Goal: Navigation & Orientation: Find specific page/section

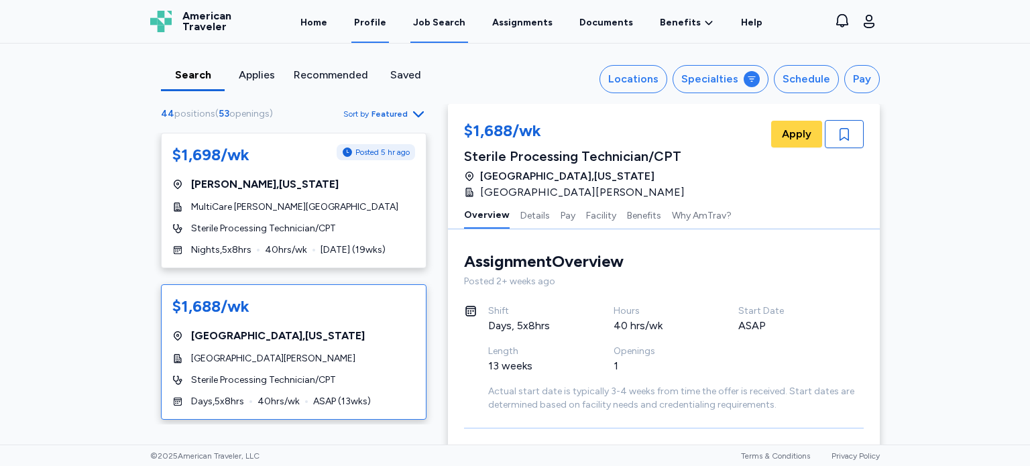
click at [373, 23] on link "Profile" at bounding box center [370, 22] width 38 height 42
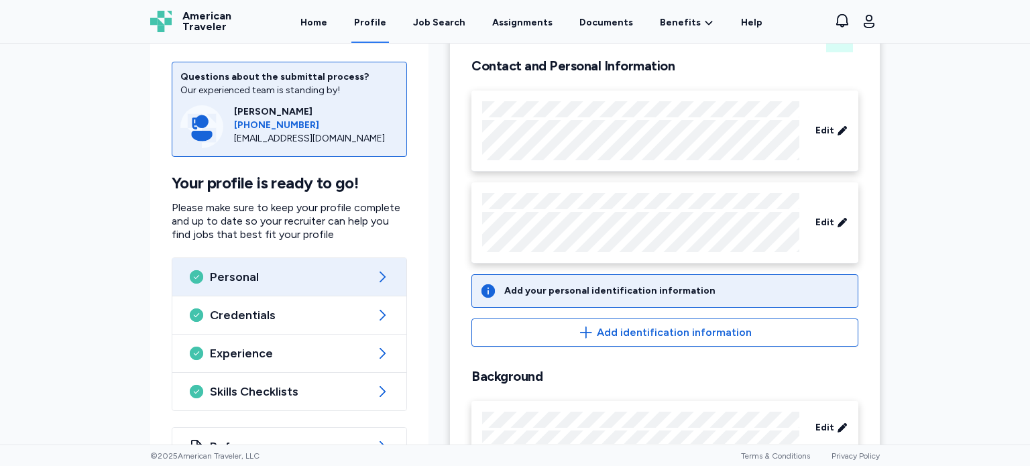
scroll to position [135, 0]
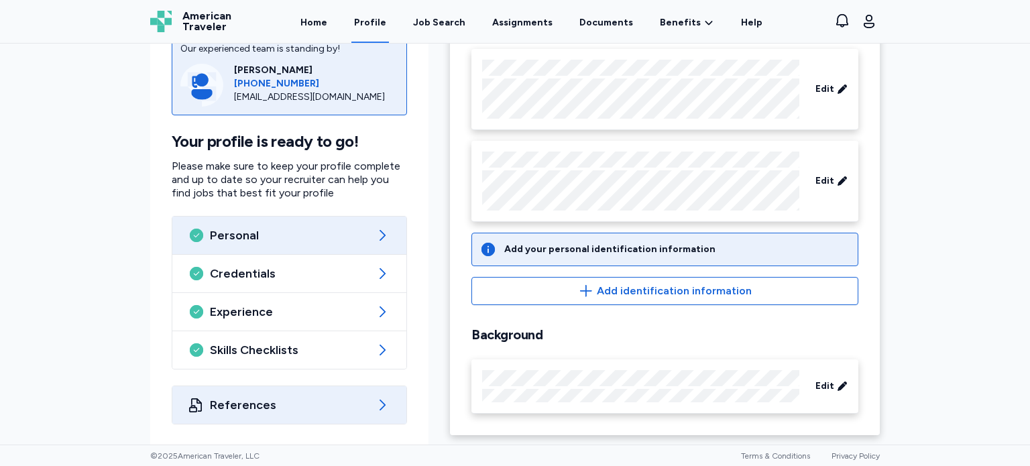
click at [323, 394] on div "References" at bounding box center [289, 405] width 234 height 38
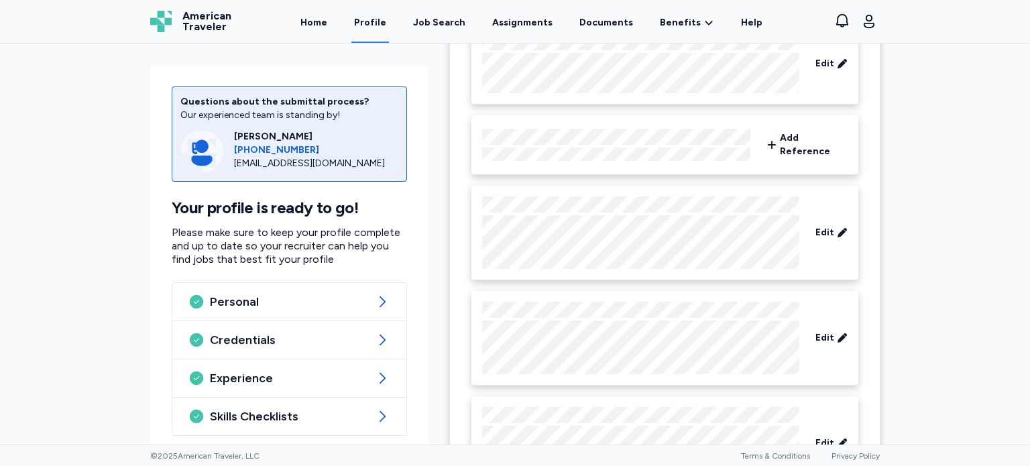
scroll to position [290, 0]
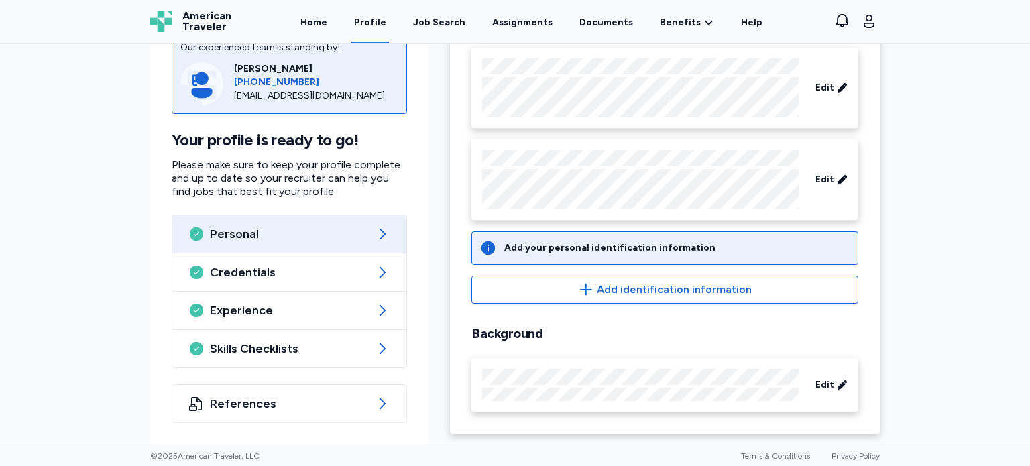
scroll to position [135, 0]
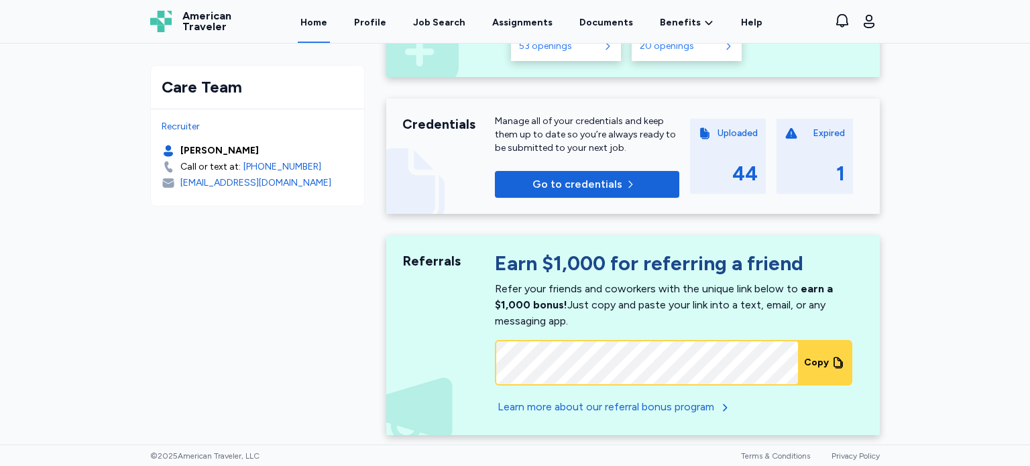
scroll to position [713, 0]
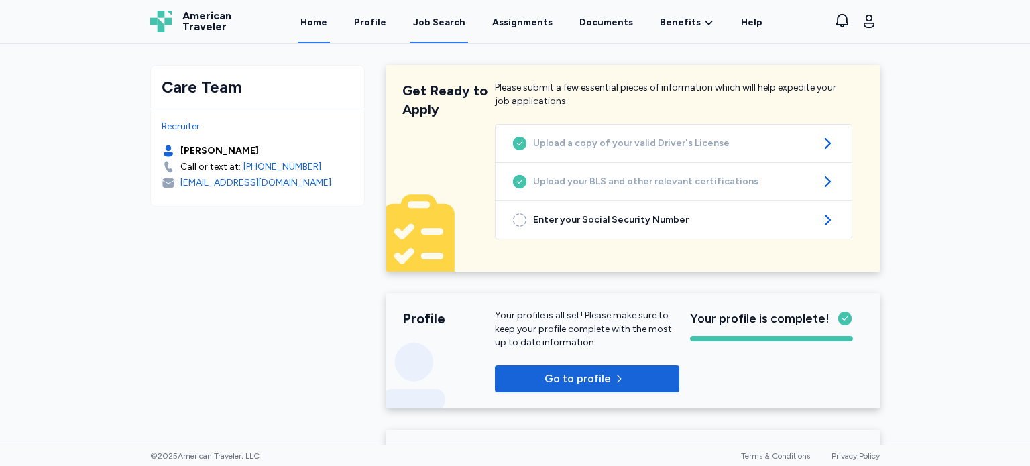
click at [449, 23] on div "Job Search" at bounding box center [439, 22] width 52 height 13
